Goal: Transaction & Acquisition: Purchase product/service

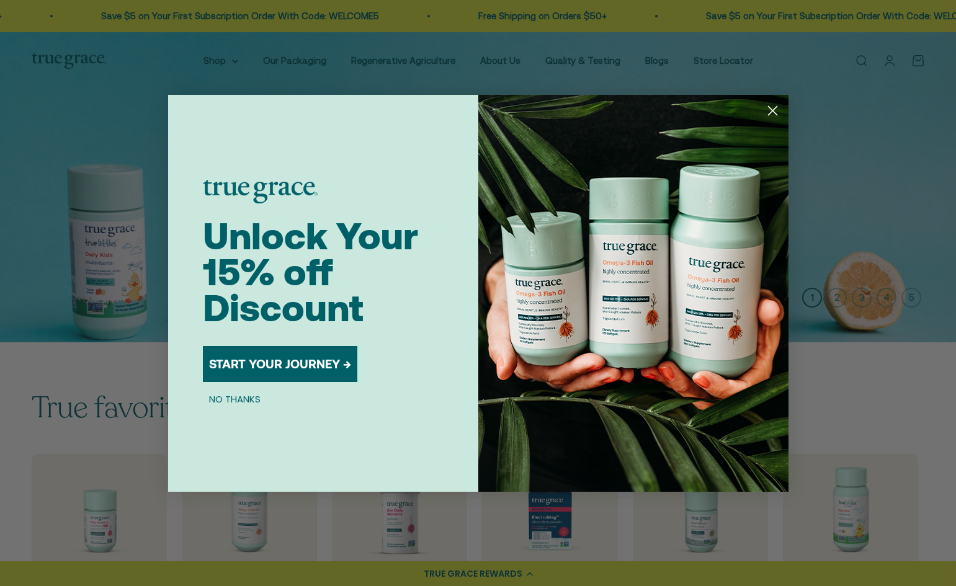
click at [779, 104] on circle "Close dialog" at bounding box center [772, 110] width 20 height 20
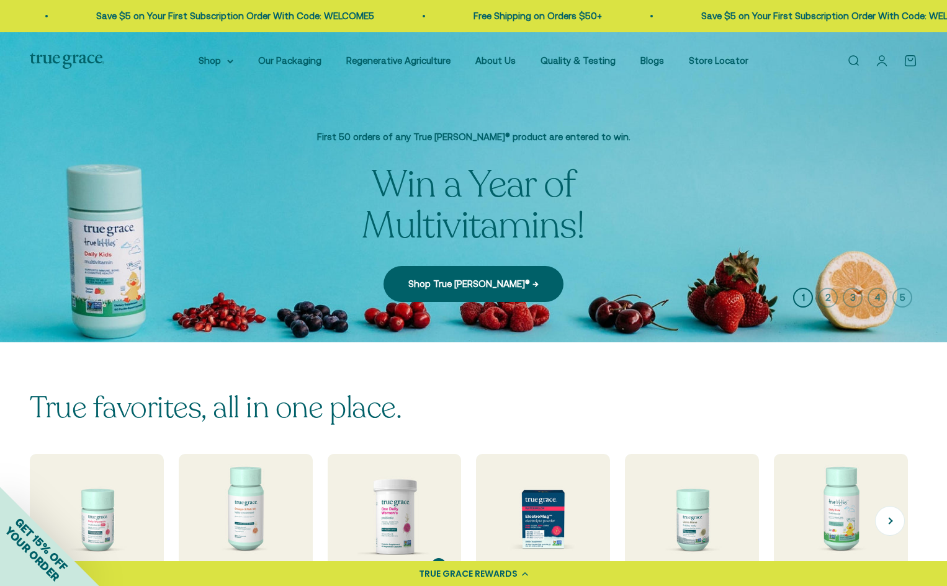
click at [416, 508] on img at bounding box center [394, 521] width 142 height 142
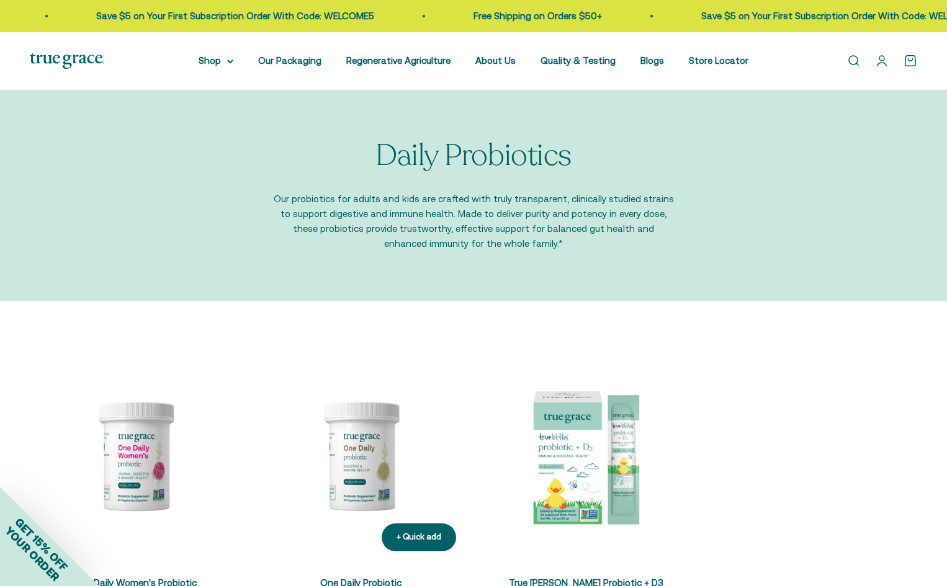
click at [349, 408] on img at bounding box center [361, 456] width 211 height 211
